Goal: Task Accomplishment & Management: Manage account settings

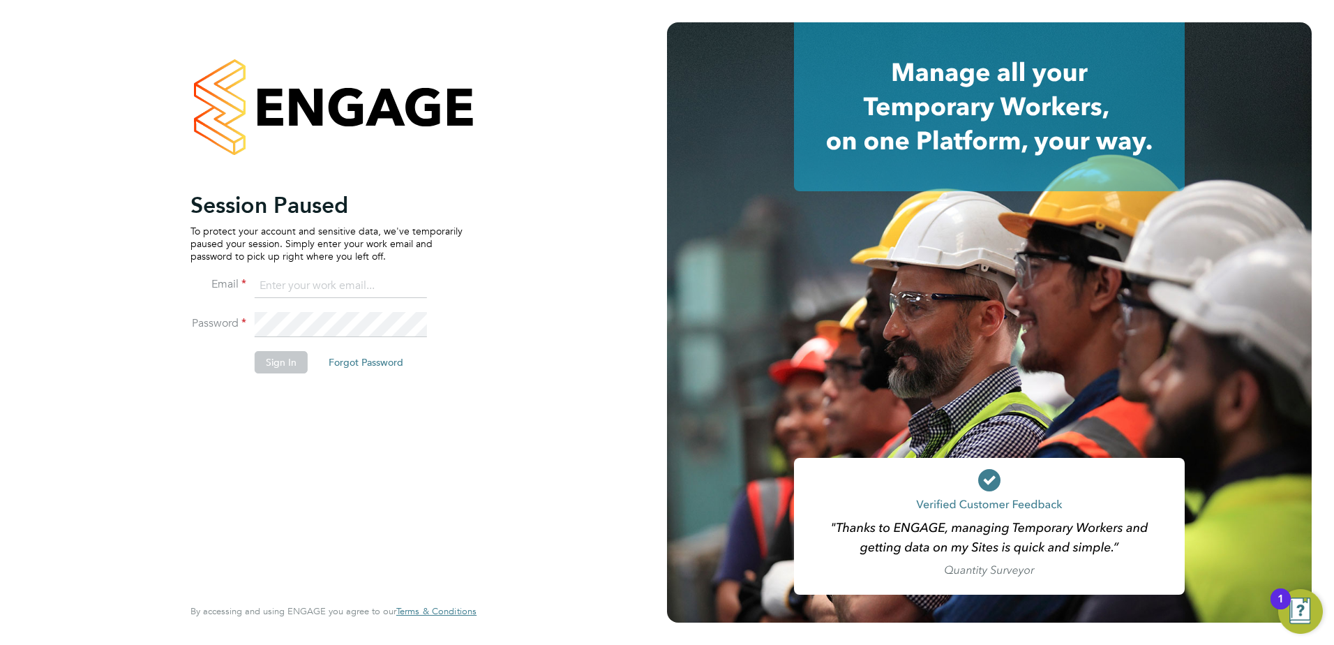
click at [283, 308] on li "Email" at bounding box center [326, 292] width 272 height 39
click at [285, 280] on input at bounding box center [341, 285] width 172 height 25
type input "samantha.bolshaw@vistry.co.uk"
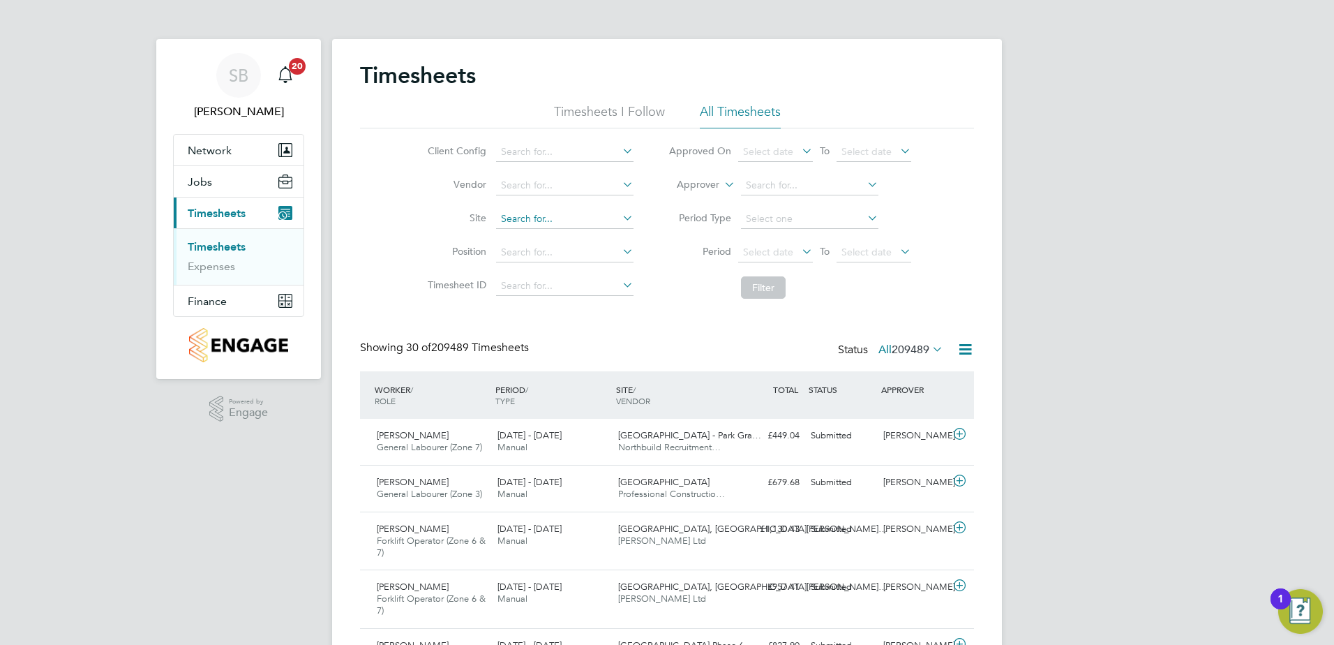
click at [532, 220] on input at bounding box center [564, 219] width 137 height 20
click at [543, 234] on b "Sandymoor" at bounding box center [526, 238] width 52 height 12
type input "Sandymoor Hatters Chase, Bovis"
click at [756, 283] on button "Filter" at bounding box center [763, 287] width 45 height 22
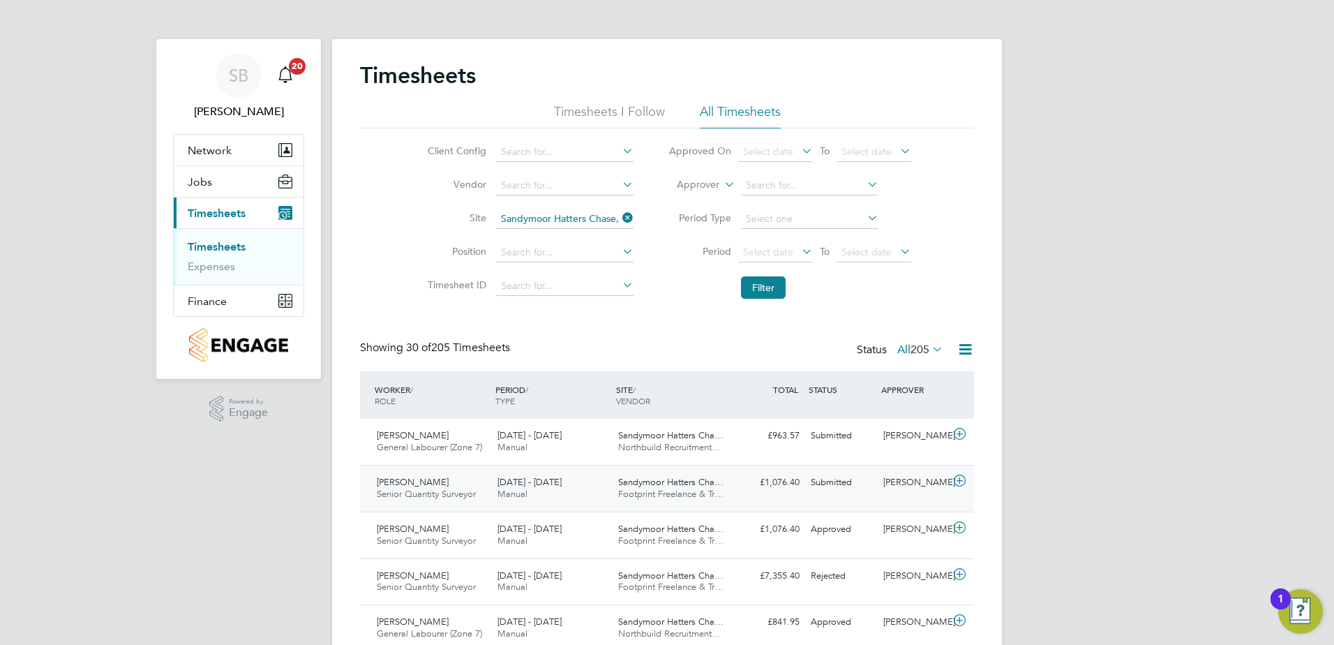
click at [592, 479] on div "22 - 28 Sep 2025 Manual" at bounding box center [552, 488] width 121 height 35
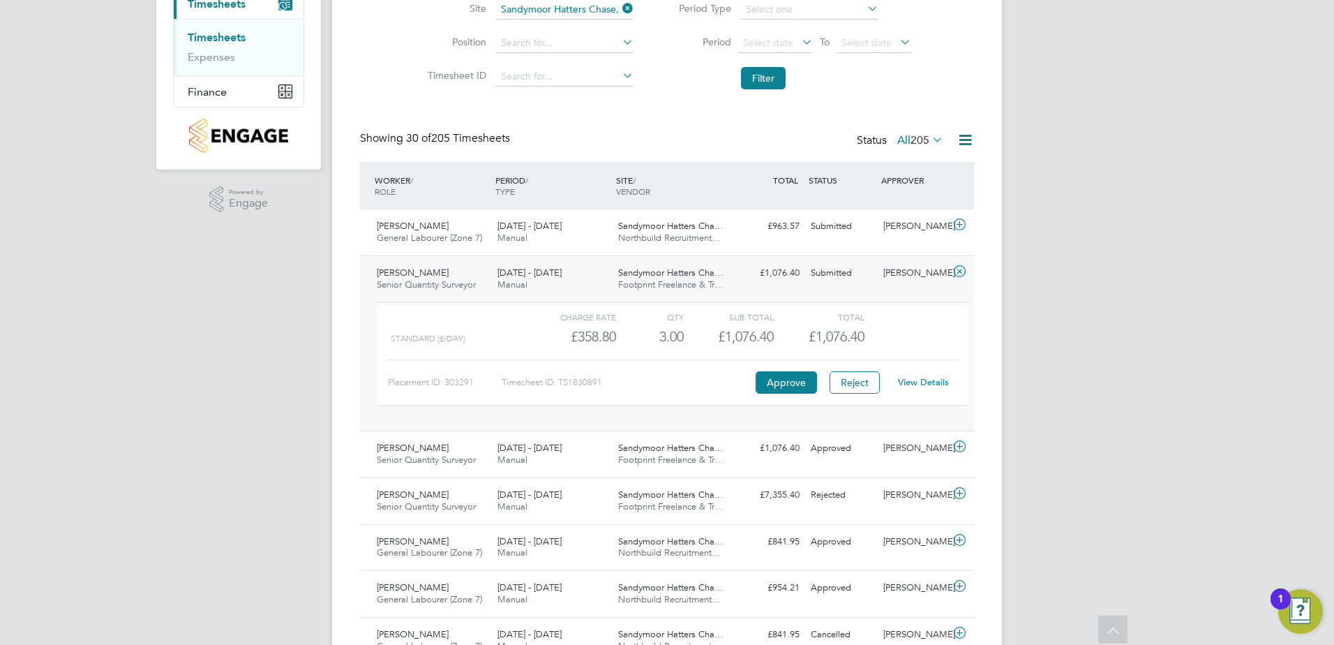
click at [925, 381] on link "View Details" at bounding box center [923, 382] width 51 height 12
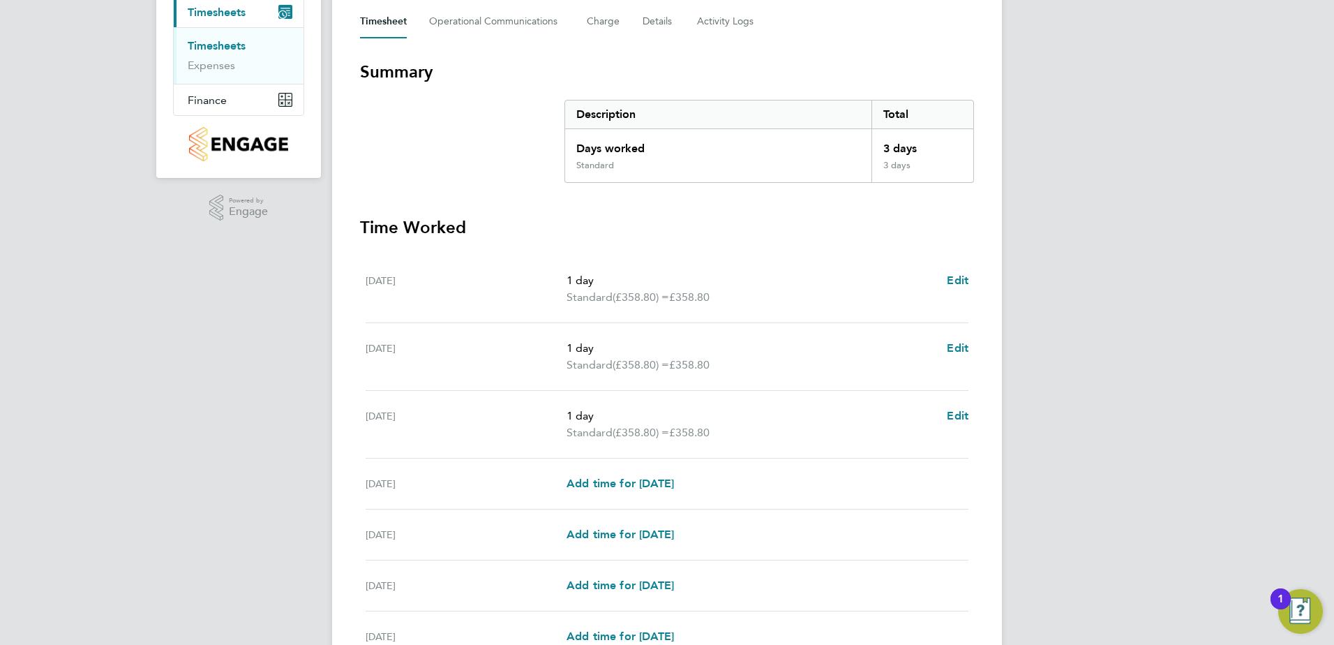
scroll to position [341, 0]
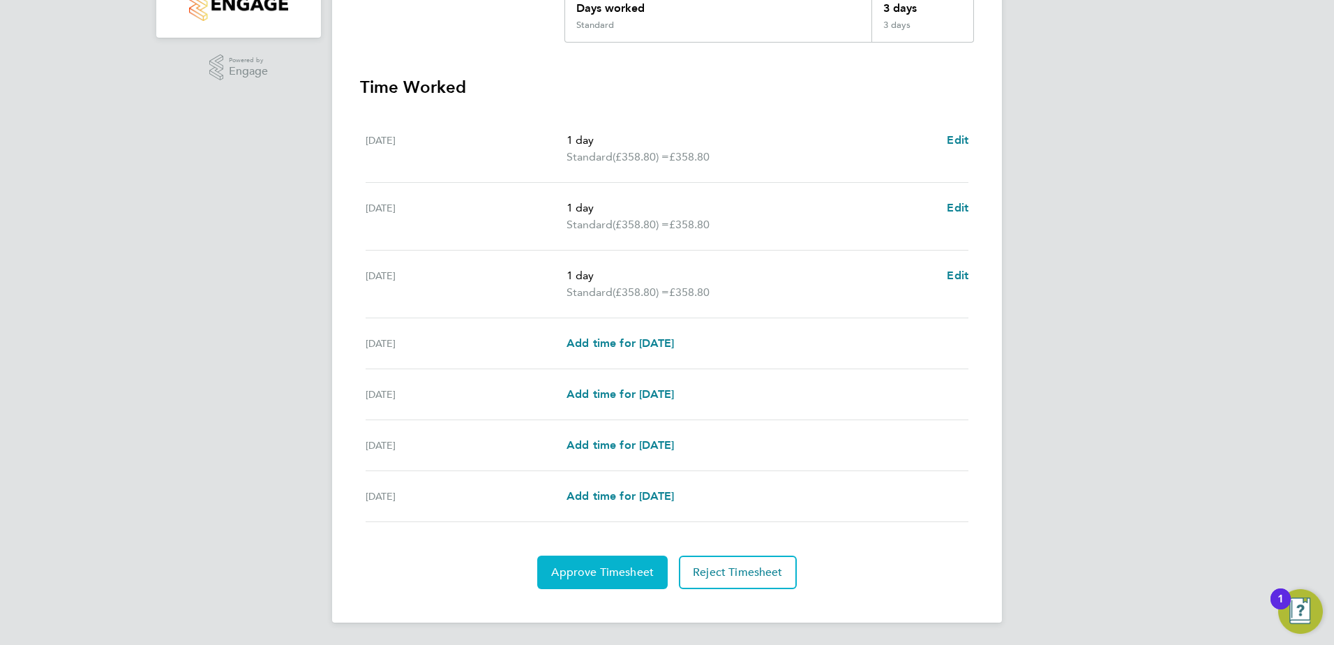
drag, startPoint x: 628, startPoint y: 580, endPoint x: 660, endPoint y: 562, distance: 36.9
click at [628, 580] on button "Approve Timesheet" at bounding box center [602, 571] width 130 height 33
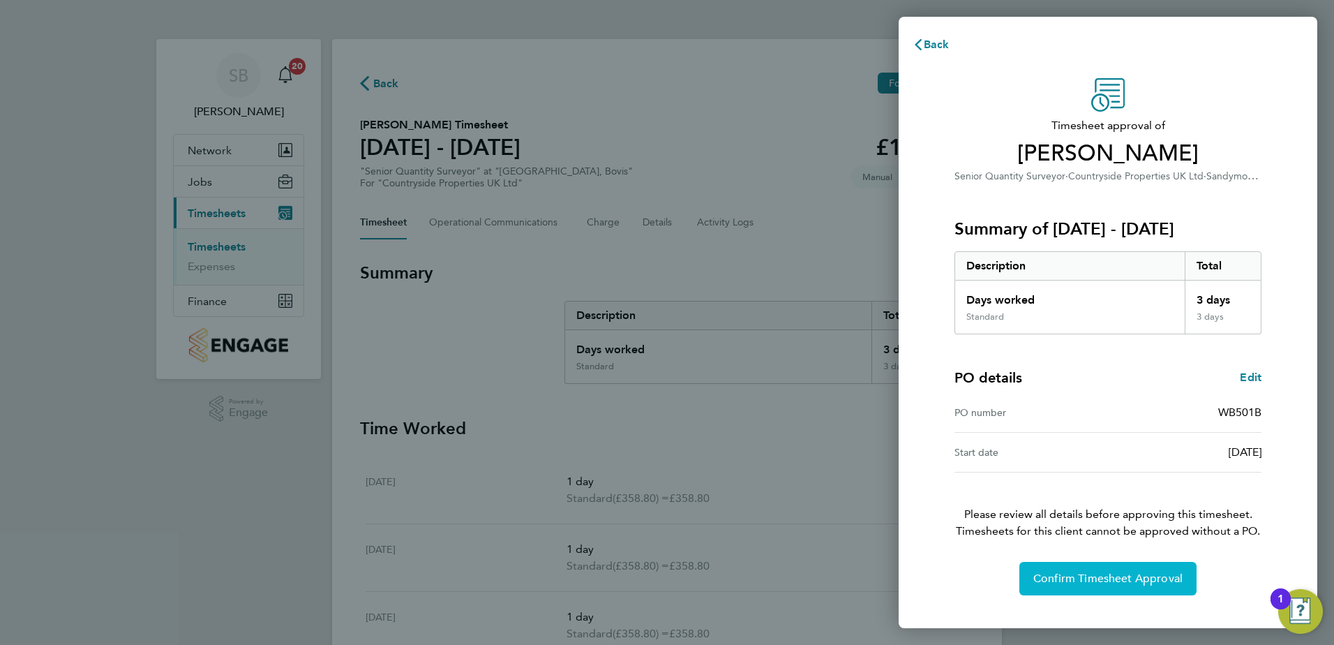
click at [1091, 580] on span "Confirm Timesheet Approval" at bounding box center [1107, 578] width 149 height 14
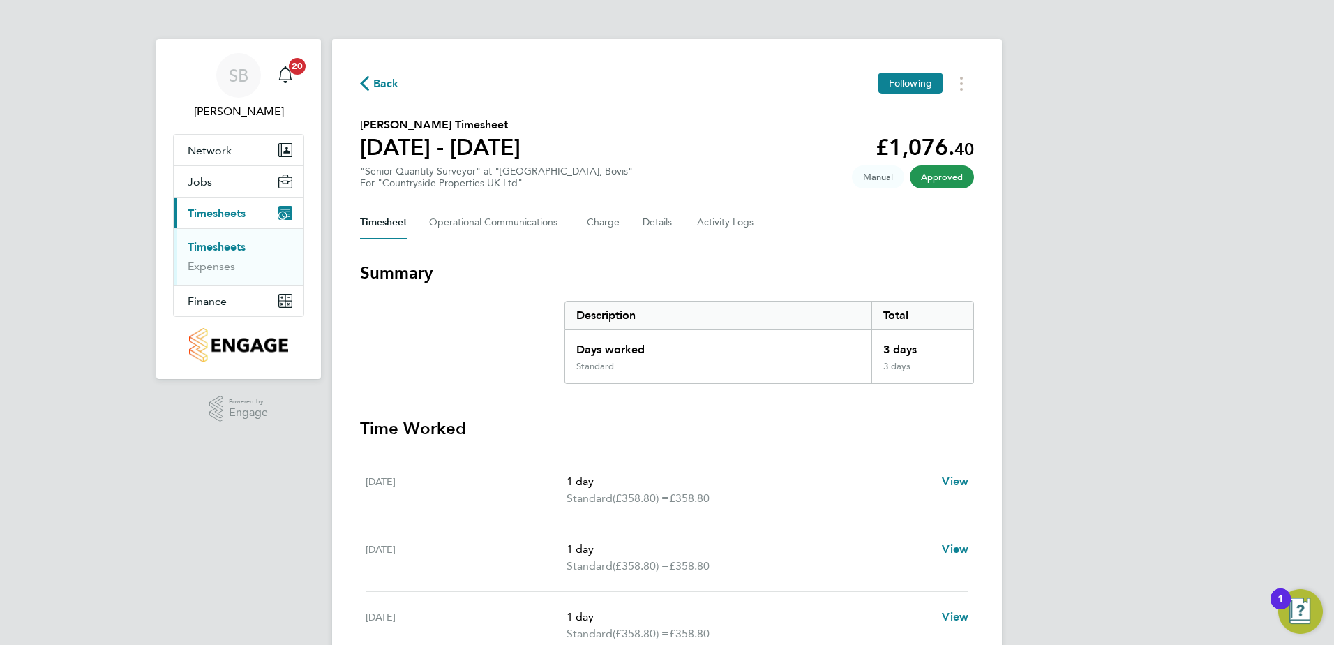
click at [221, 248] on link "Timesheets" at bounding box center [217, 246] width 58 height 13
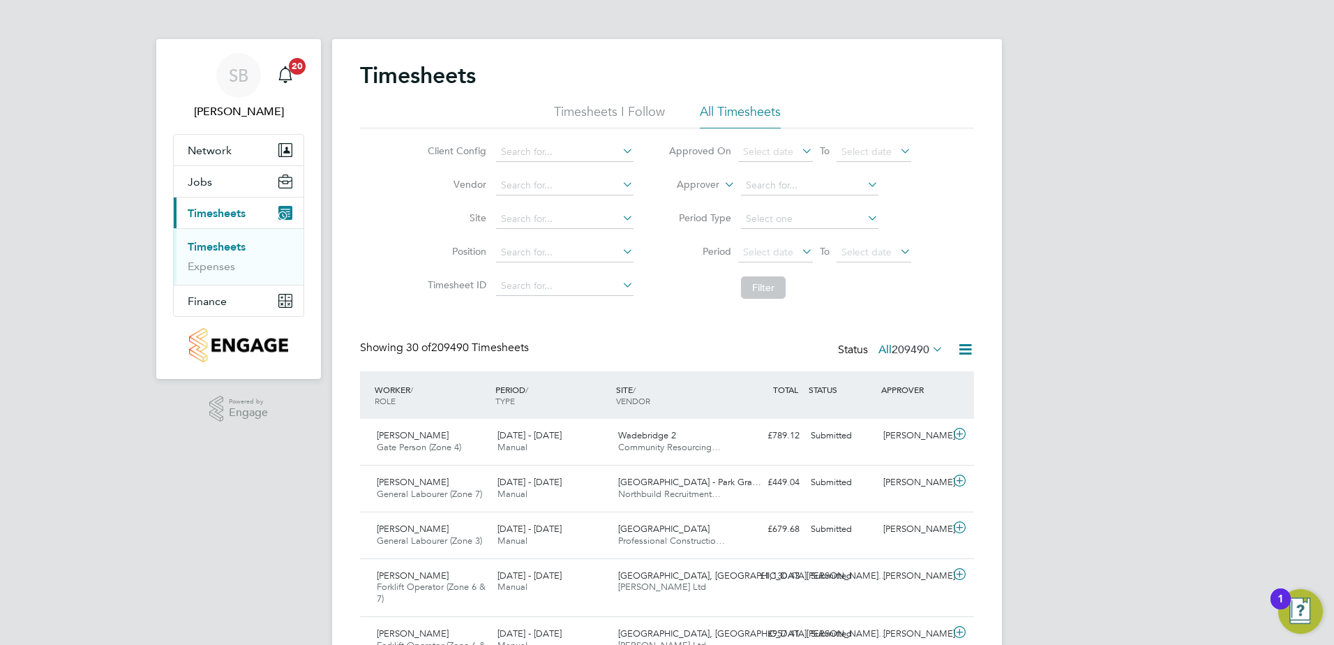
drag, startPoint x: 211, startPoint y: 247, endPoint x: 230, endPoint y: 254, distance: 19.4
click at [211, 247] on link "Timesheets" at bounding box center [217, 246] width 58 height 13
click at [527, 216] on input at bounding box center [564, 219] width 137 height 20
click at [544, 232] on b "Sandymoor" at bounding box center [526, 238] width 52 height 12
type input "Sandymoor Hatters Chase, Bovis"
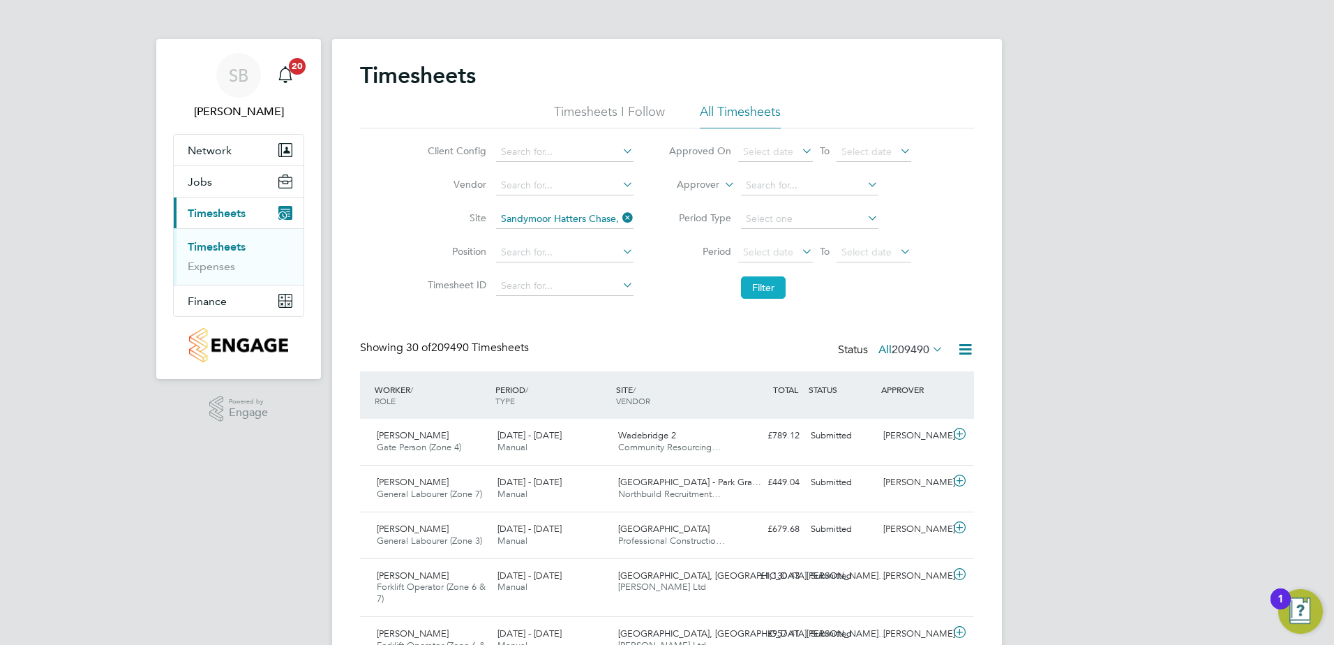
click at [757, 288] on button "Filter" at bounding box center [763, 287] width 45 height 22
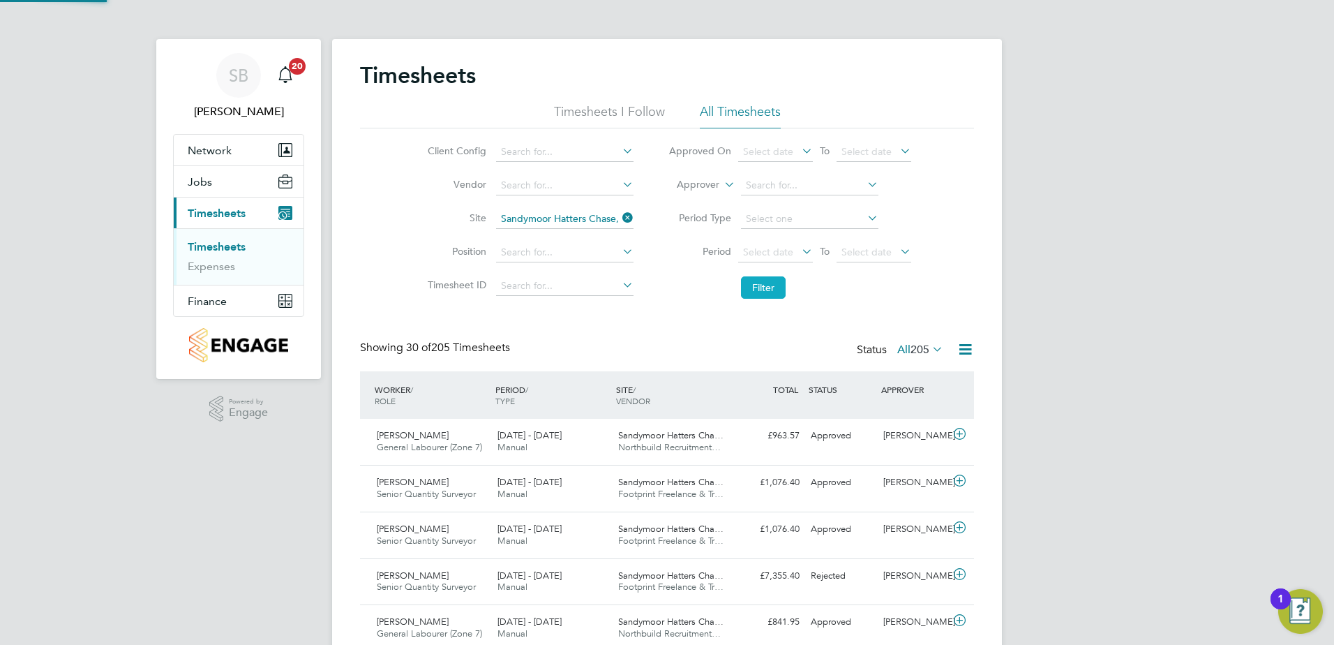
scroll to position [36, 121]
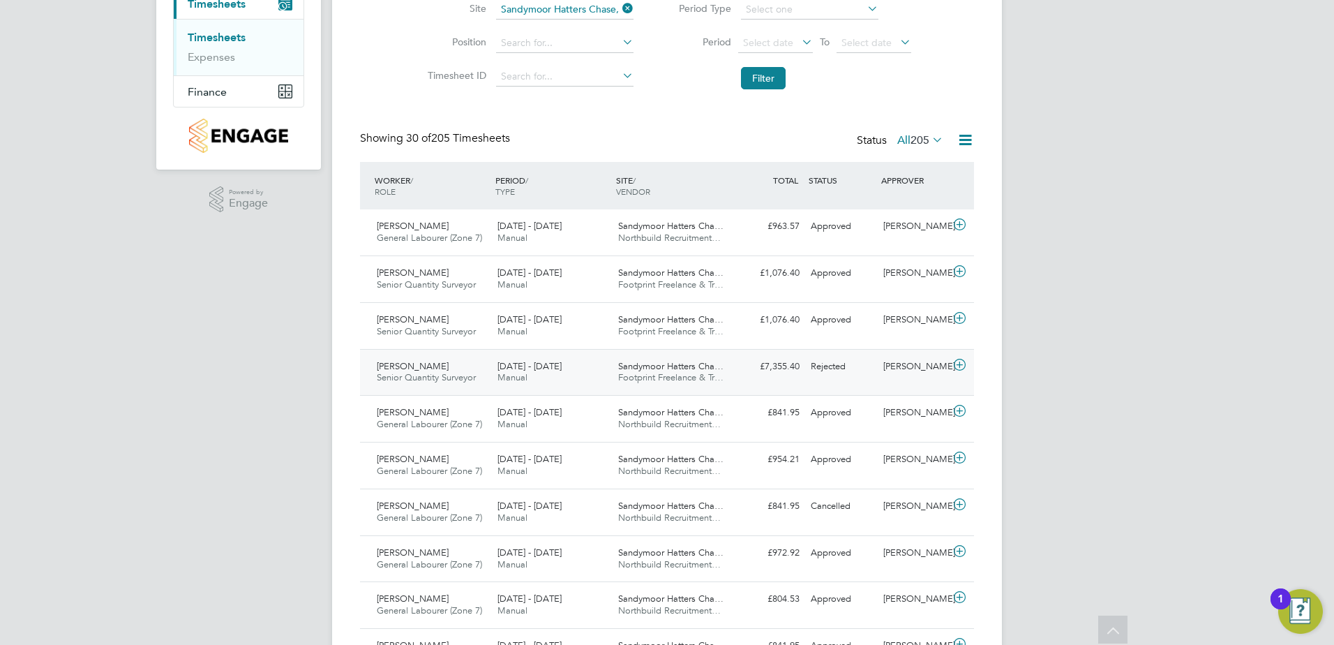
click at [822, 382] on div "Richard Davison Senior Quantity Surveyor 15 - 21 Sep 2025 15 - 21 Sep 2025 Manu…" at bounding box center [667, 372] width 614 height 47
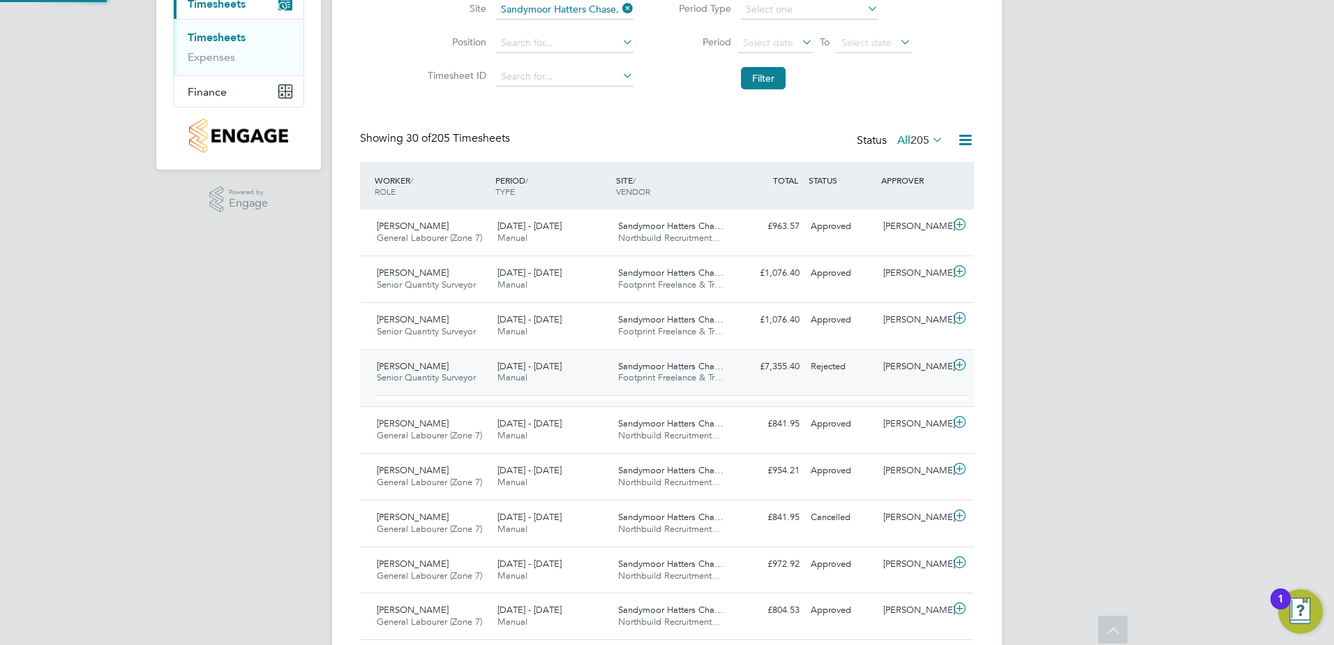
scroll to position [24, 136]
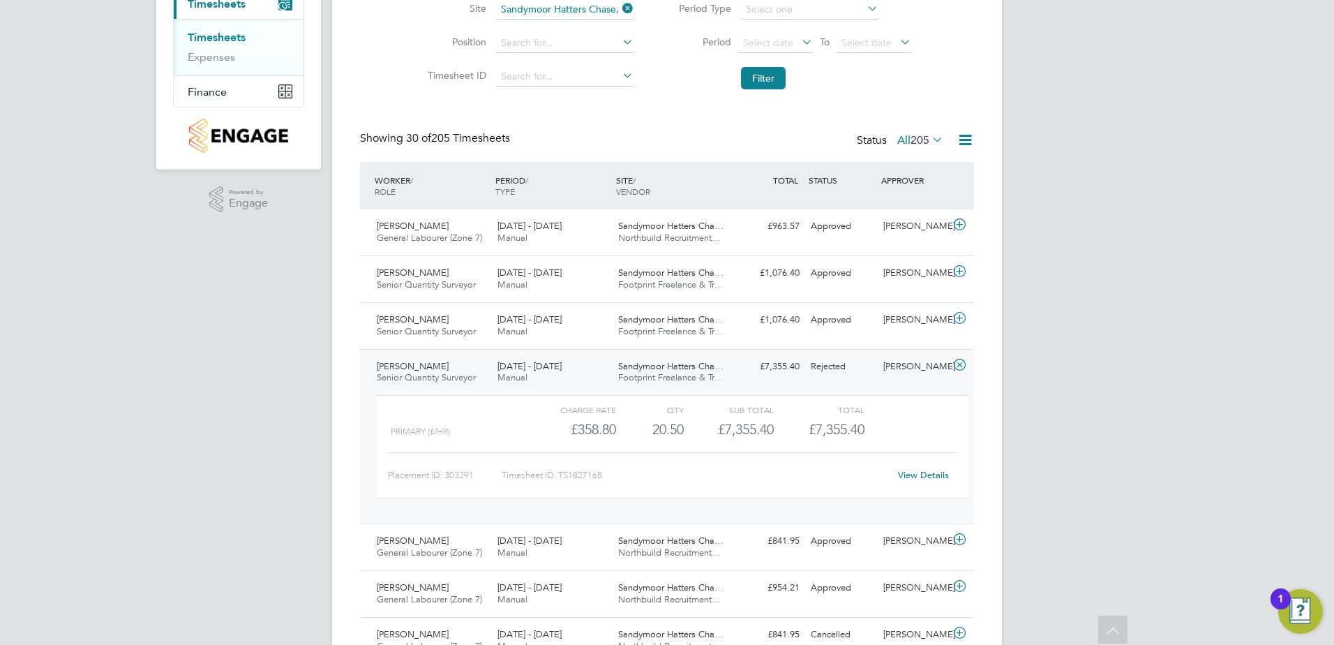
click at [911, 474] on link "View Details" at bounding box center [923, 475] width 51 height 12
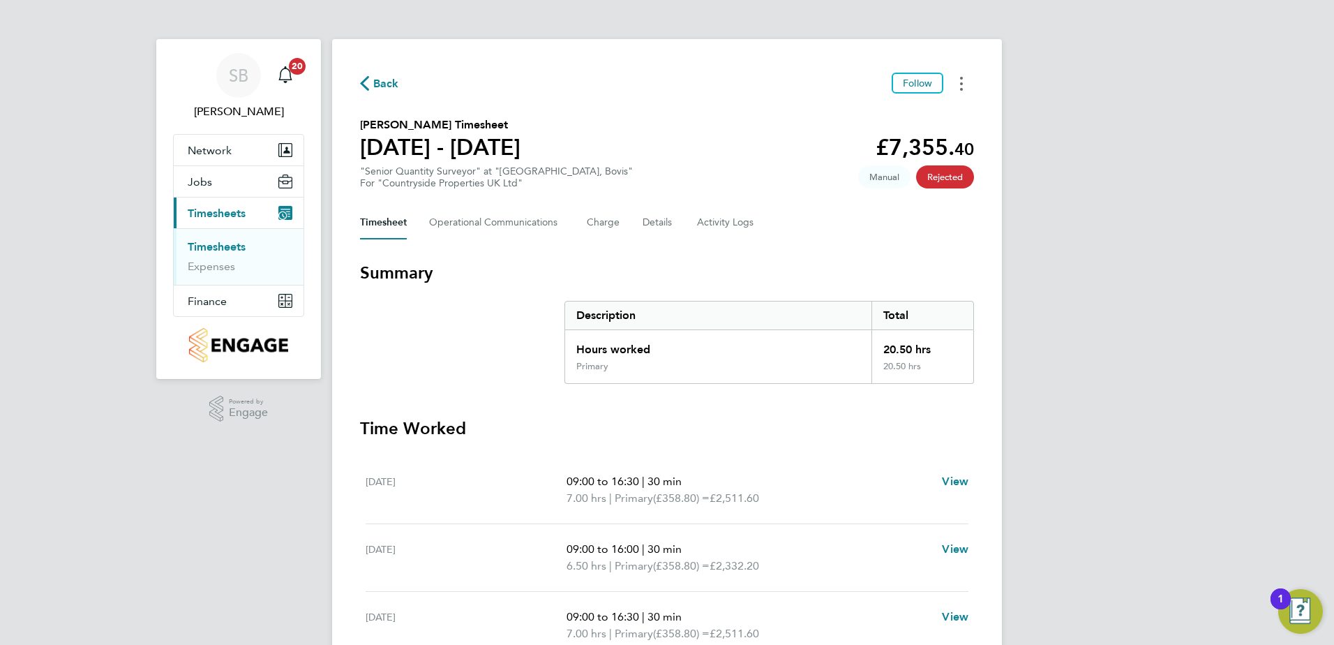
click at [957, 74] on button "Timesheets Menu" at bounding box center [961, 84] width 25 height 22
click at [754, 77] on div "Back Follow Download timesheet" at bounding box center [667, 84] width 614 height 22
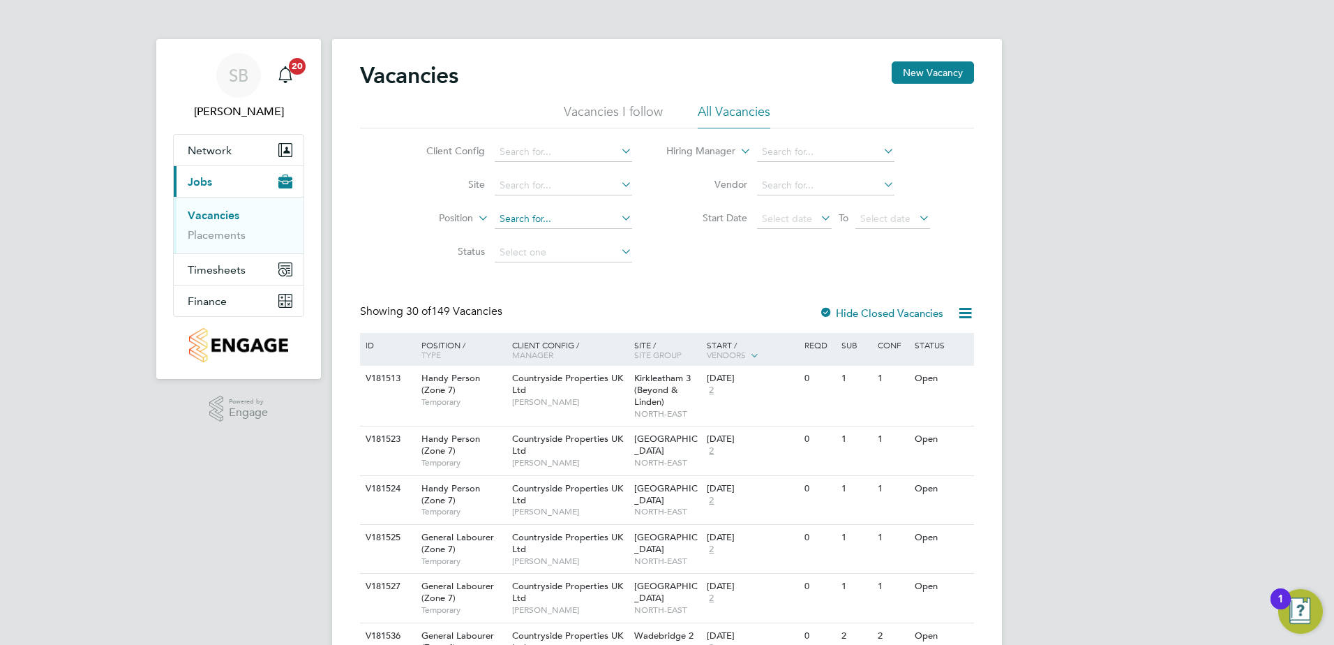
click at [504, 218] on input at bounding box center [563, 219] width 137 height 20
type input "sunnybow"
click at [205, 239] on link "Placements" at bounding box center [217, 234] width 58 height 13
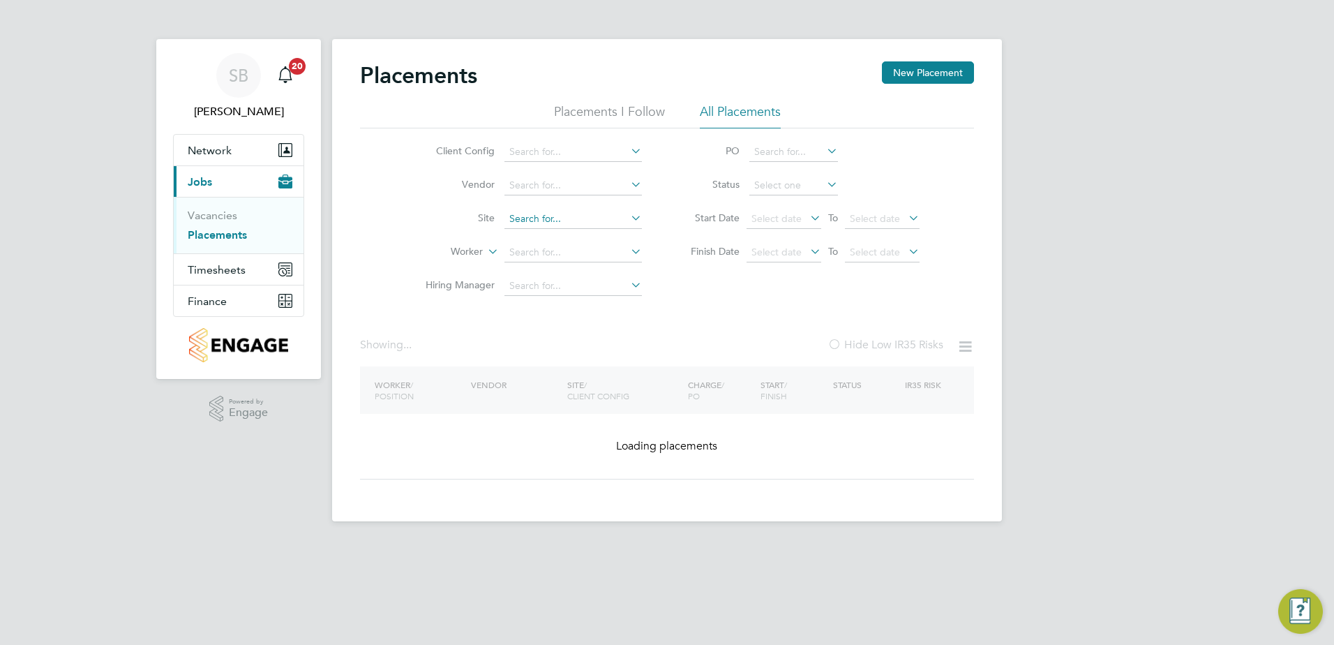
click at [555, 227] on input at bounding box center [572, 219] width 137 height 20
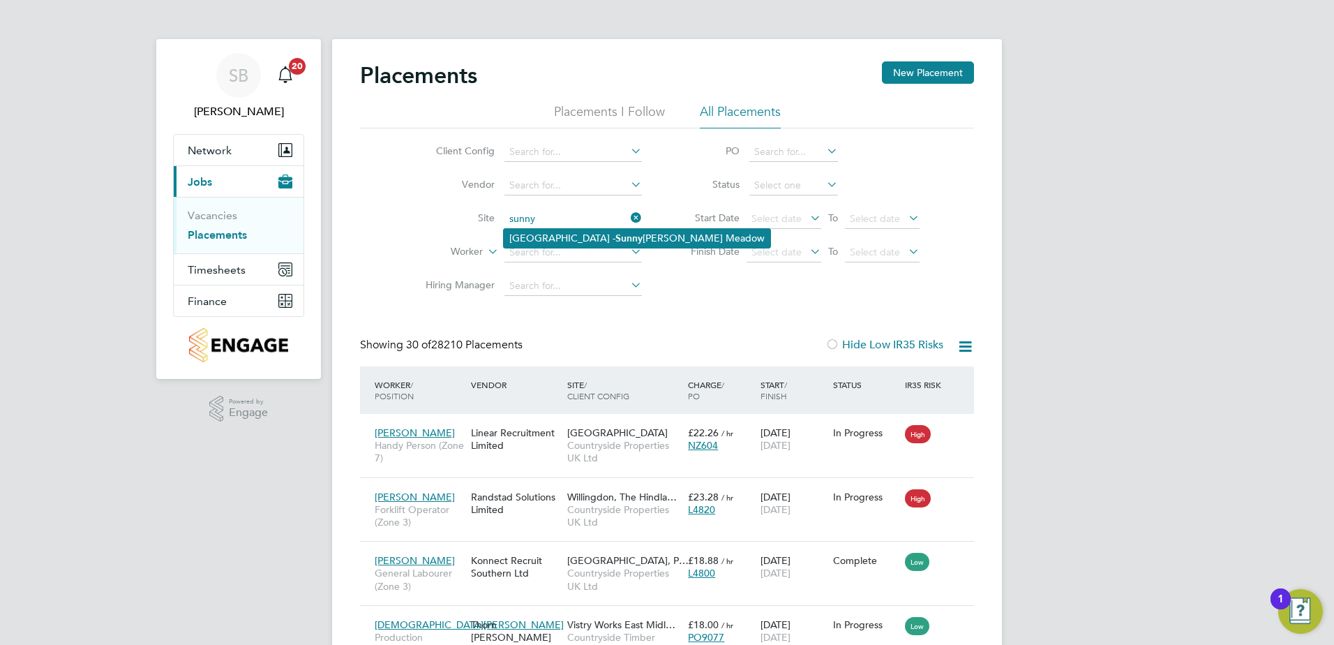
click at [553, 232] on li "Whalley Old Road - Sunny bower Meadow" at bounding box center [637, 238] width 266 height 19
type input "Whalley Old Road - Sunnybower Meadow"
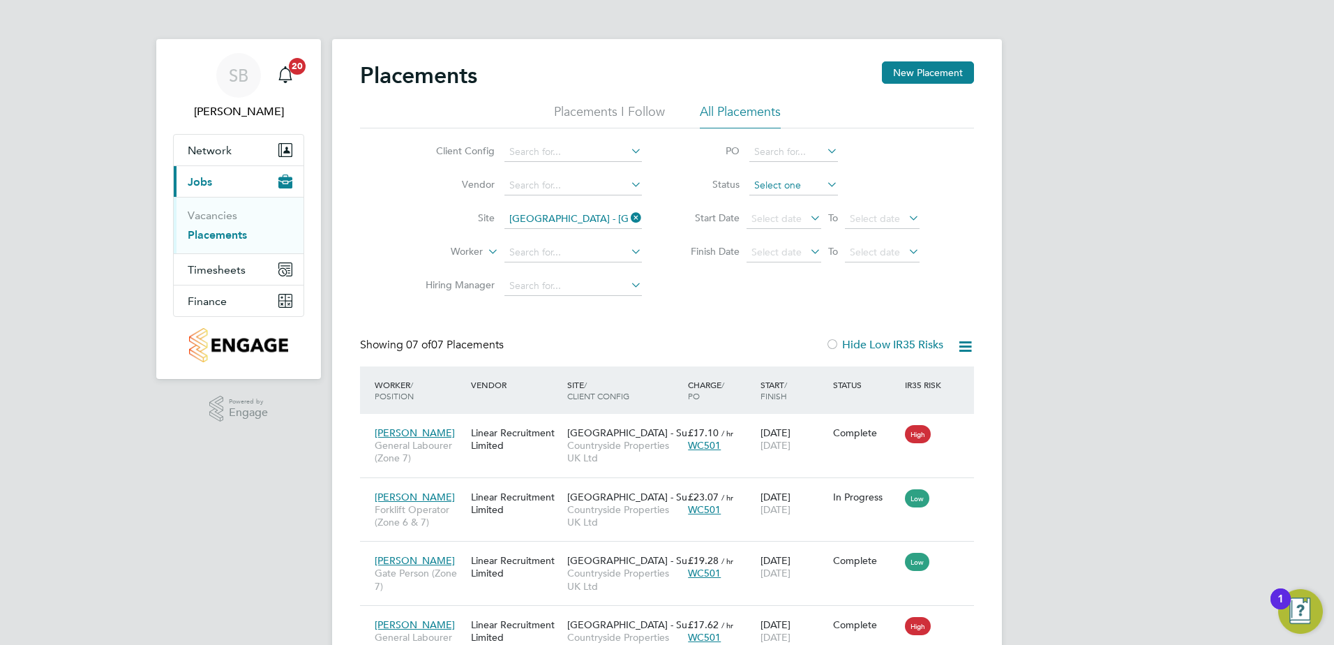
click at [786, 187] on input at bounding box center [793, 186] width 89 height 20
click at [783, 199] on li "Active" at bounding box center [794, 204] width 90 height 18
type input "Active"
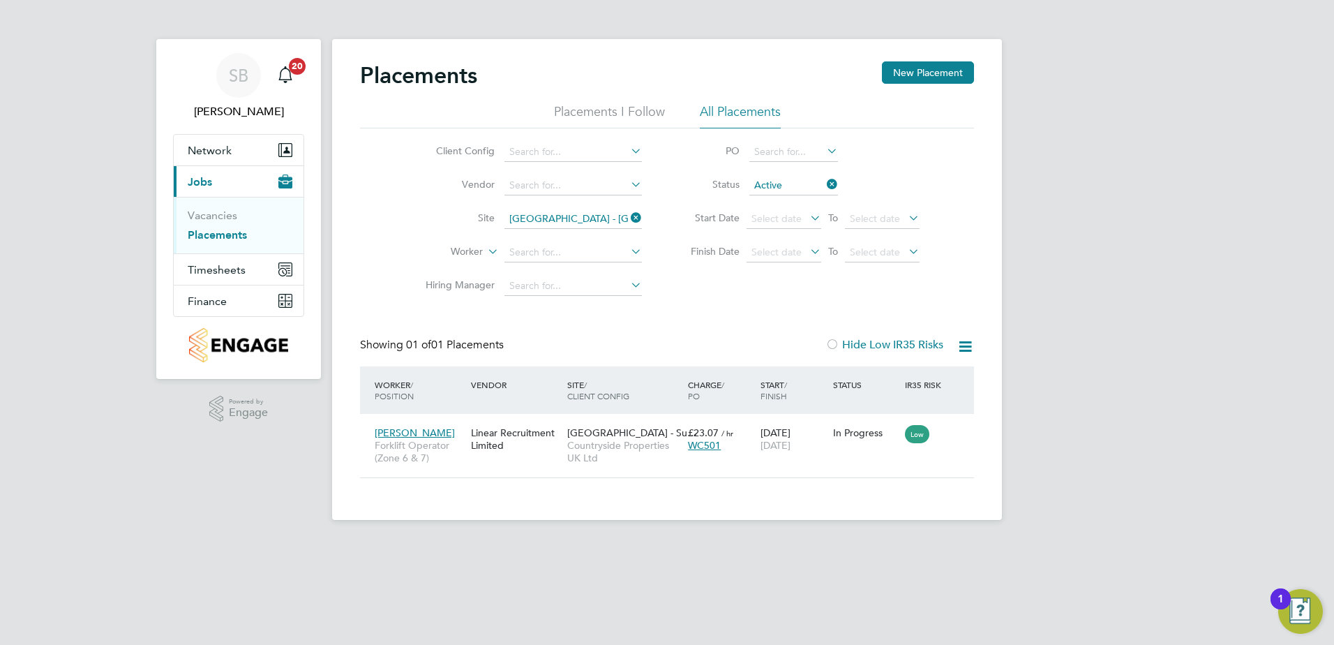
click at [824, 183] on icon at bounding box center [824, 184] width 0 height 20
